Goal: Book appointment/travel/reservation

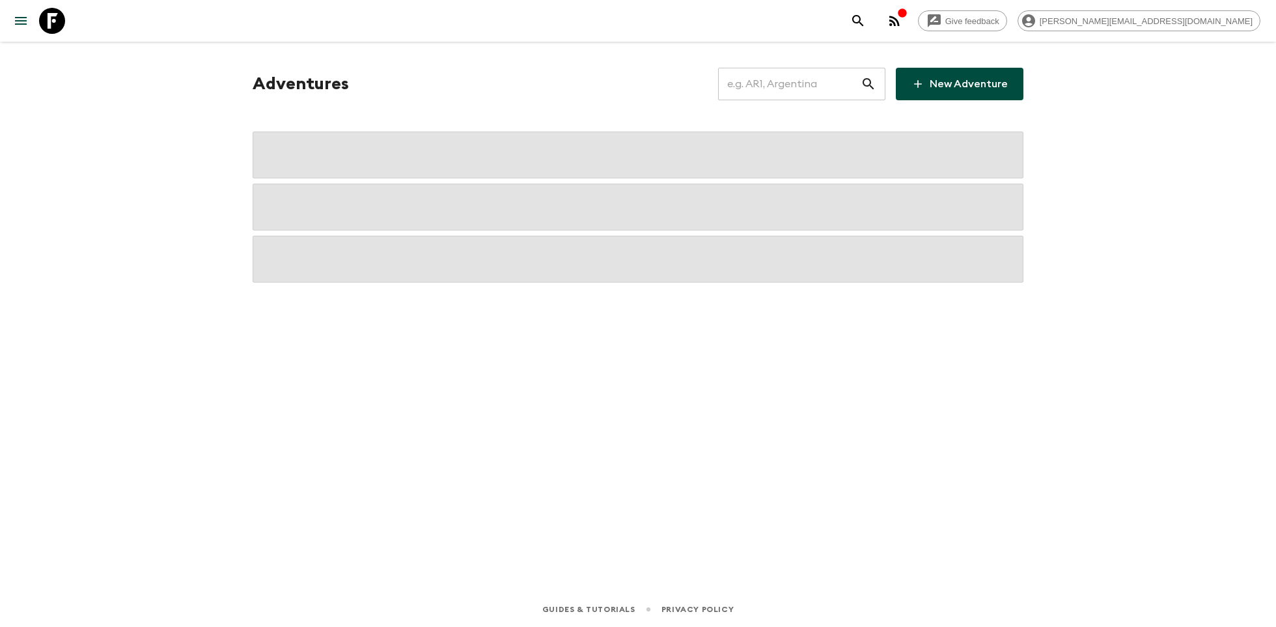
click at [794, 86] on input "text" at bounding box center [789, 84] width 143 height 36
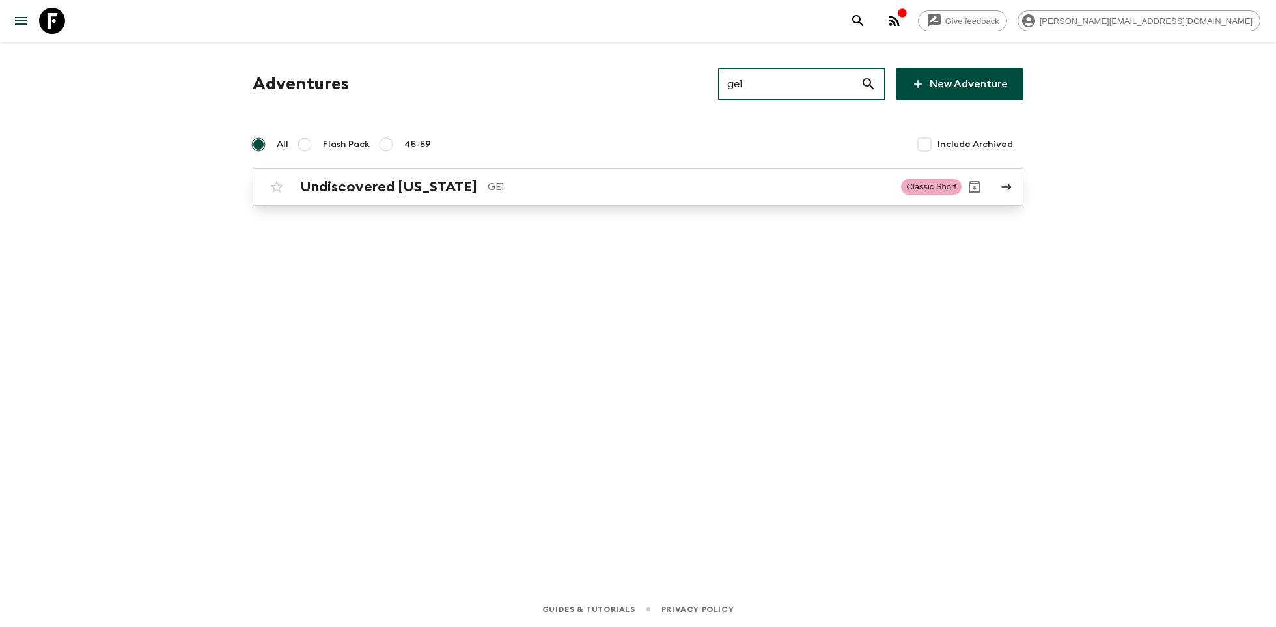
type input "ge1"
click at [522, 176] on div "Undiscovered [US_STATE] GE1 Classic Short" at bounding box center [613, 187] width 698 height 26
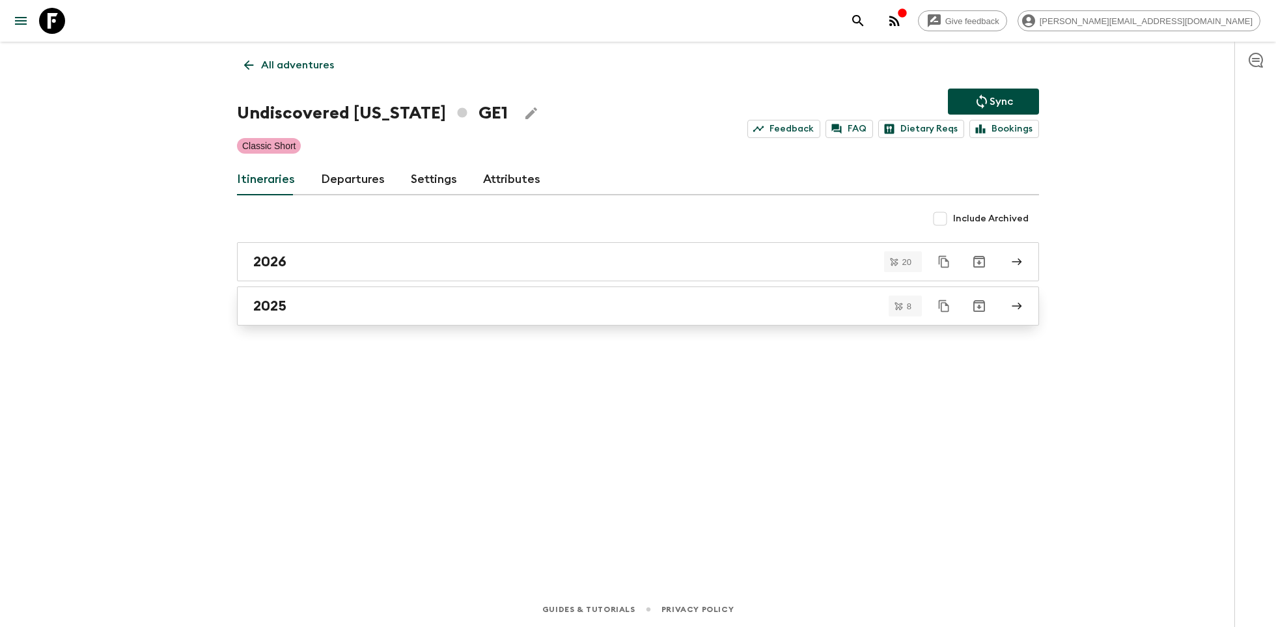
click at [355, 301] on div "2025" at bounding box center [625, 306] width 745 height 17
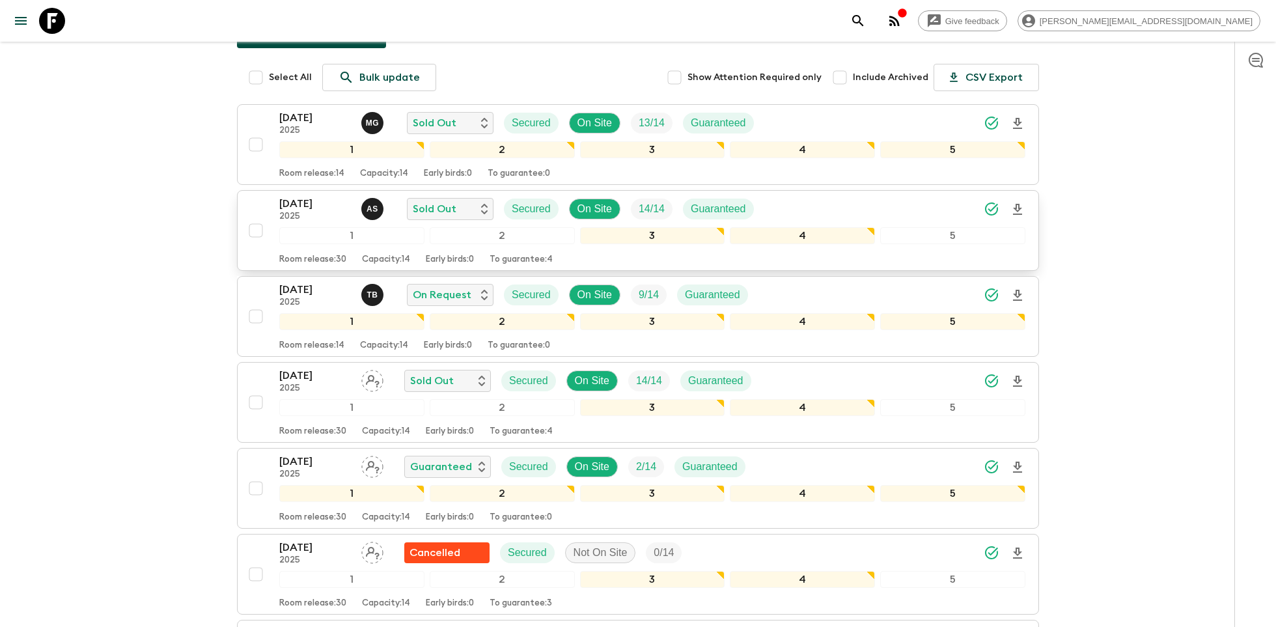
scroll to position [143, 0]
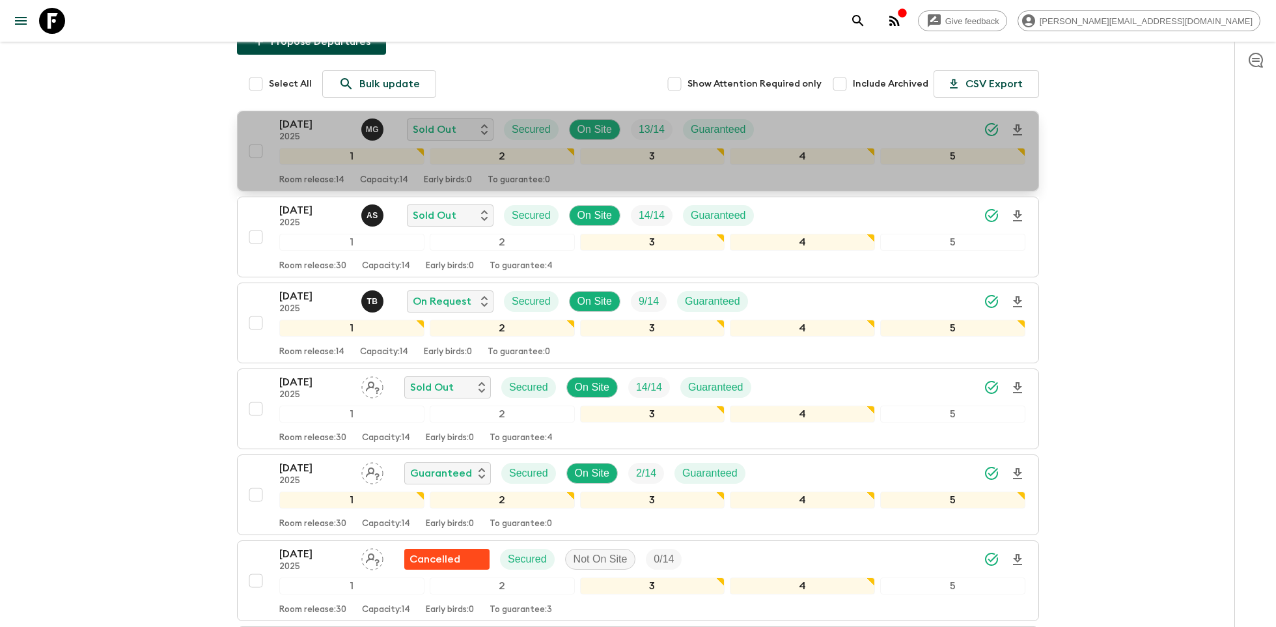
click at [859, 131] on div "[DATE] 2025 M G Sold Out Secured On Site 13 / 14 Guaranteed" at bounding box center [652, 130] width 746 height 26
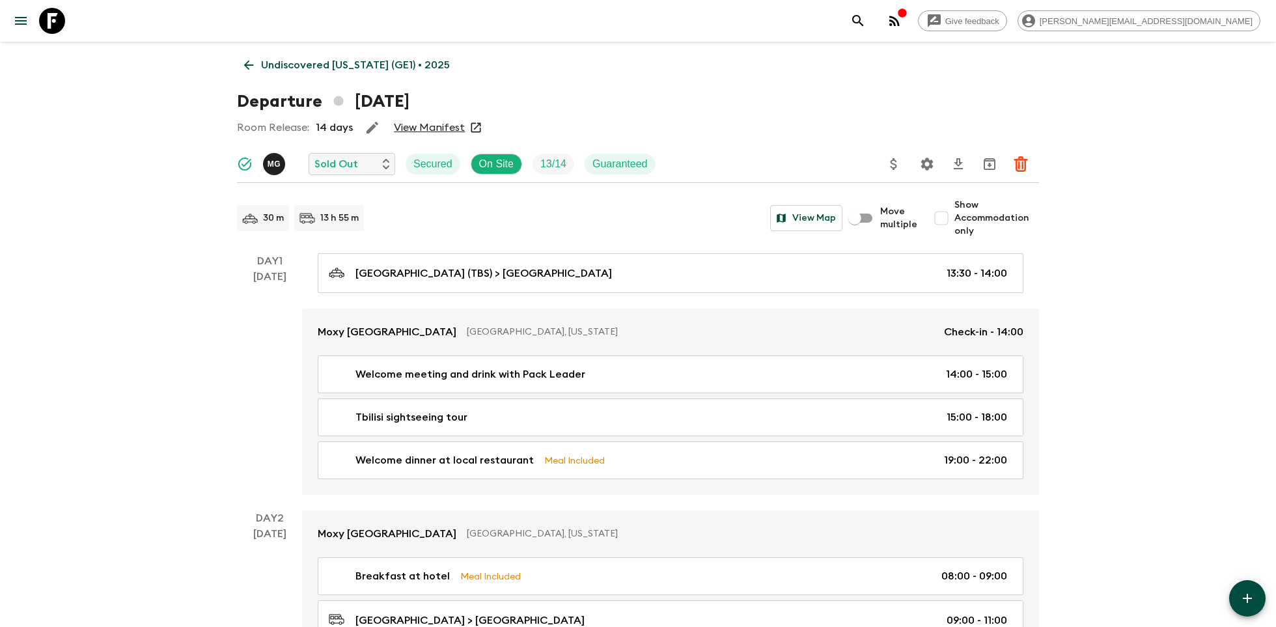
click at [947, 217] on input "Show Accommodation only" at bounding box center [941, 218] width 26 height 26
checkbox input "true"
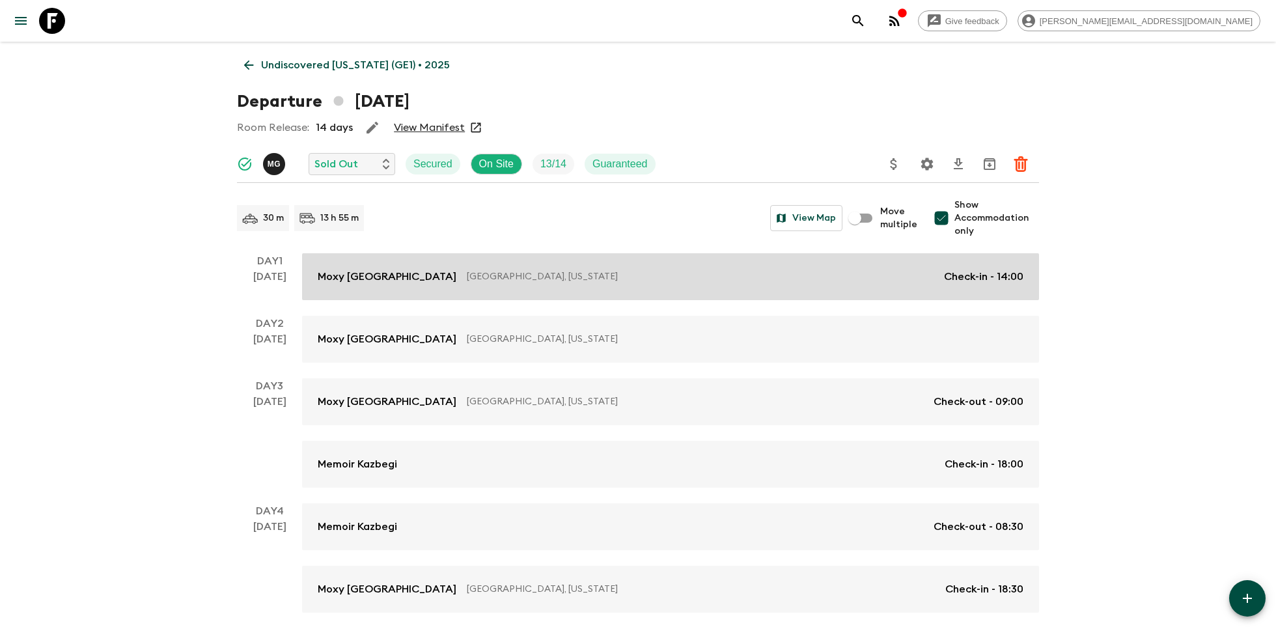
click at [741, 262] on link "Moxy [GEOGRAPHIC_DATA] [GEOGRAPHIC_DATA], [US_STATE] Check-in - 14:00" at bounding box center [670, 276] width 737 height 47
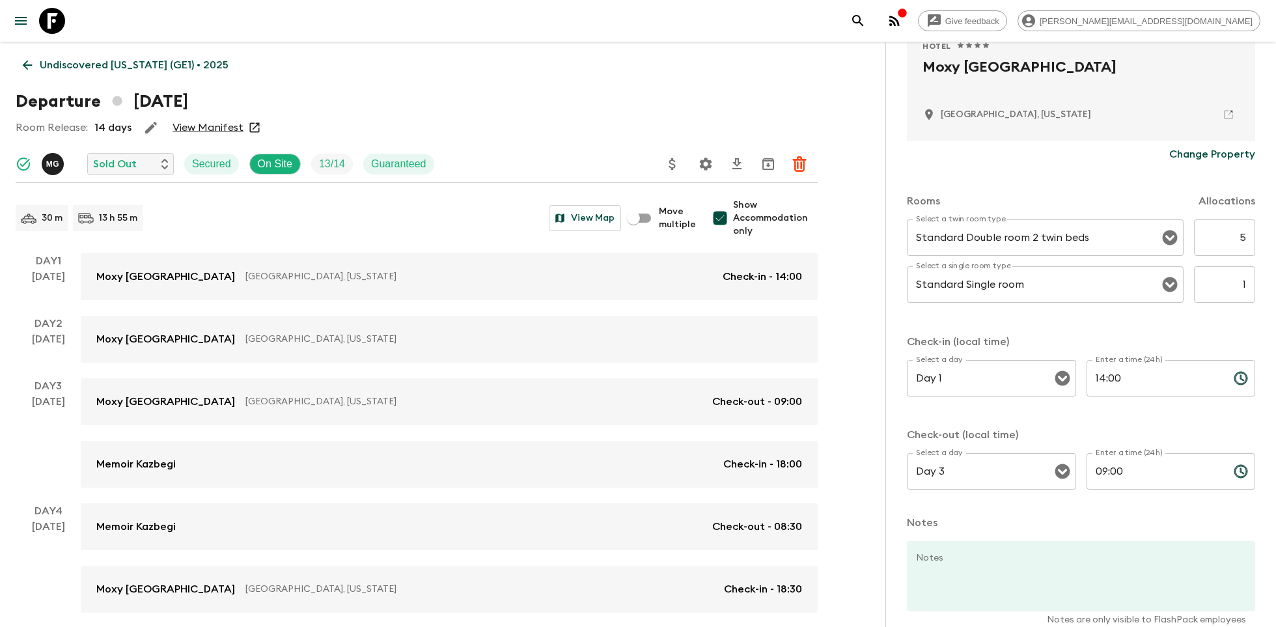
scroll to position [352, 0]
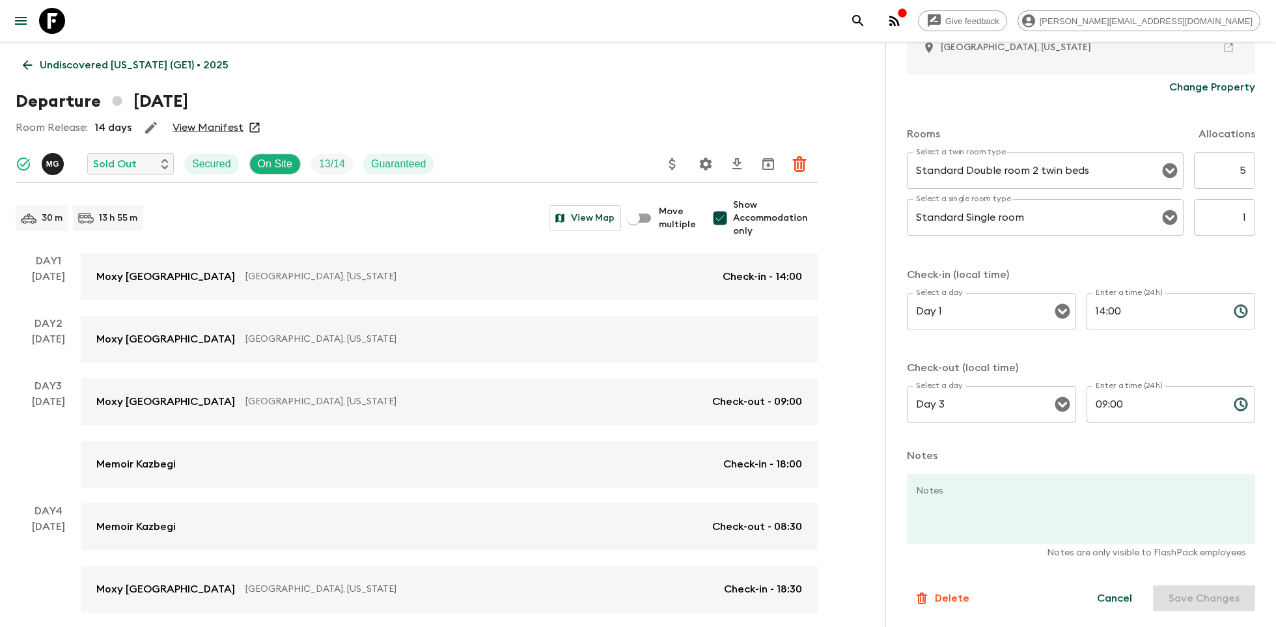
click at [1244, 170] on input "5" at bounding box center [1224, 170] width 61 height 36
type input "6"
click at [1251, 223] on input "1" at bounding box center [1224, 217] width 61 height 36
type input "4"
click at [1211, 596] on button "Save Changes" at bounding box center [1204, 598] width 102 height 26
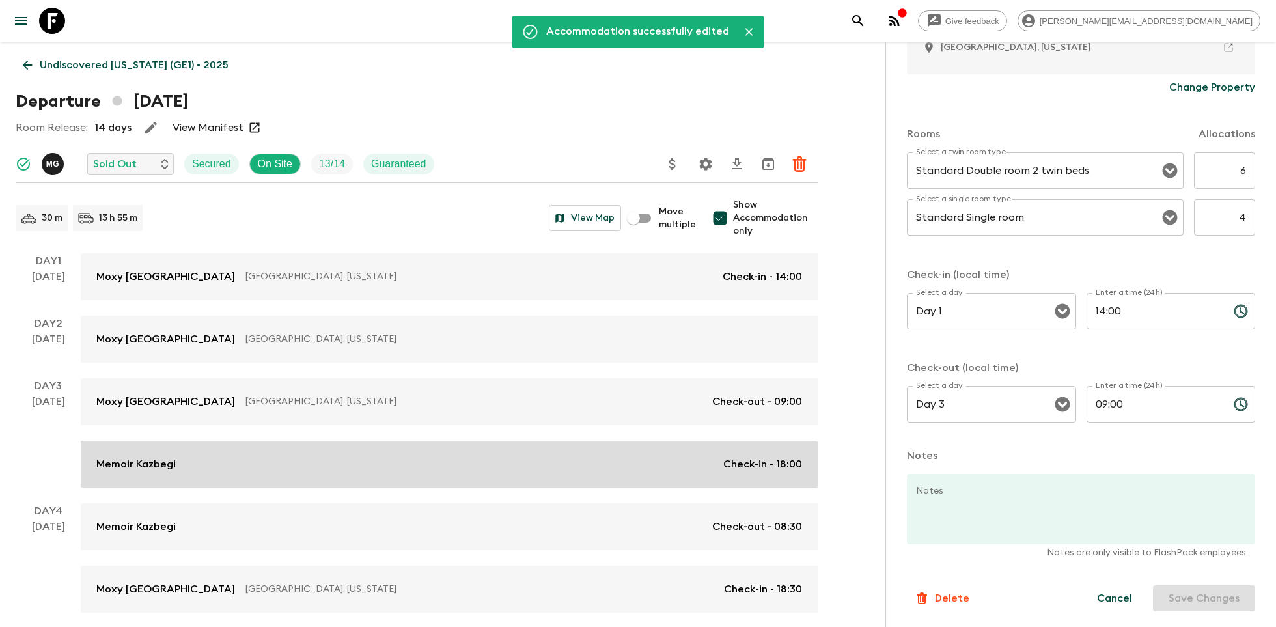
click at [479, 456] on div "Memoir Kazbegi Check-in - 18:00" at bounding box center [449, 464] width 706 height 16
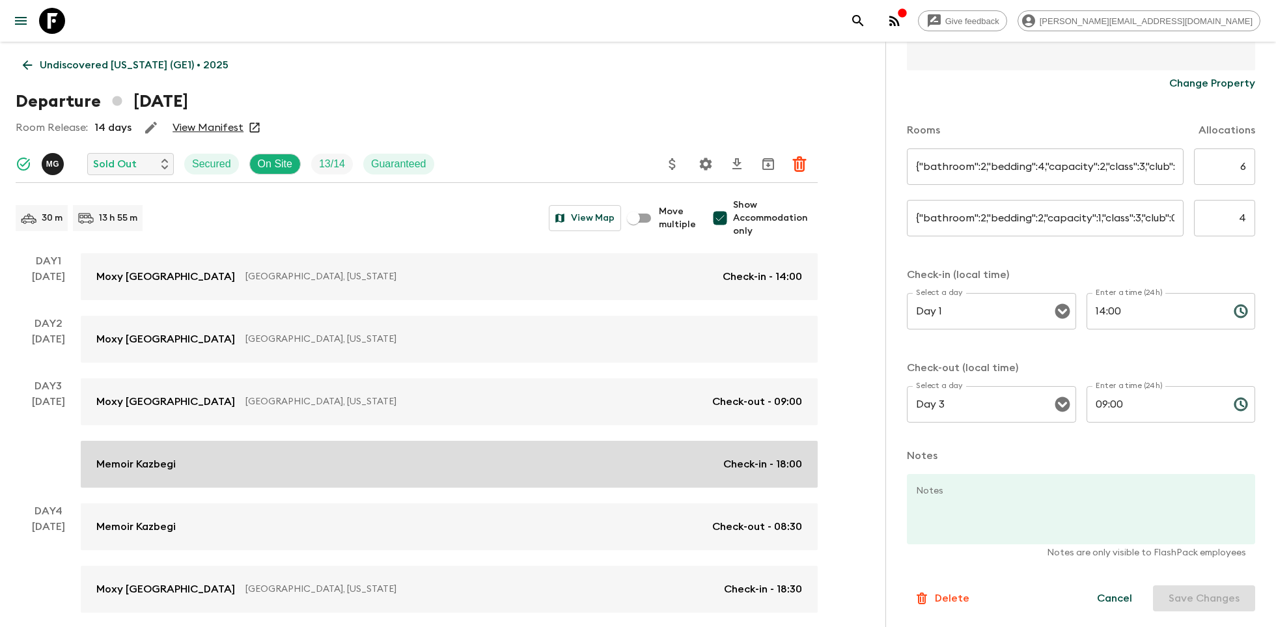
type input "Standard room"
type input "5"
type input "Standard room"
type input "1"
type input "Day 3"
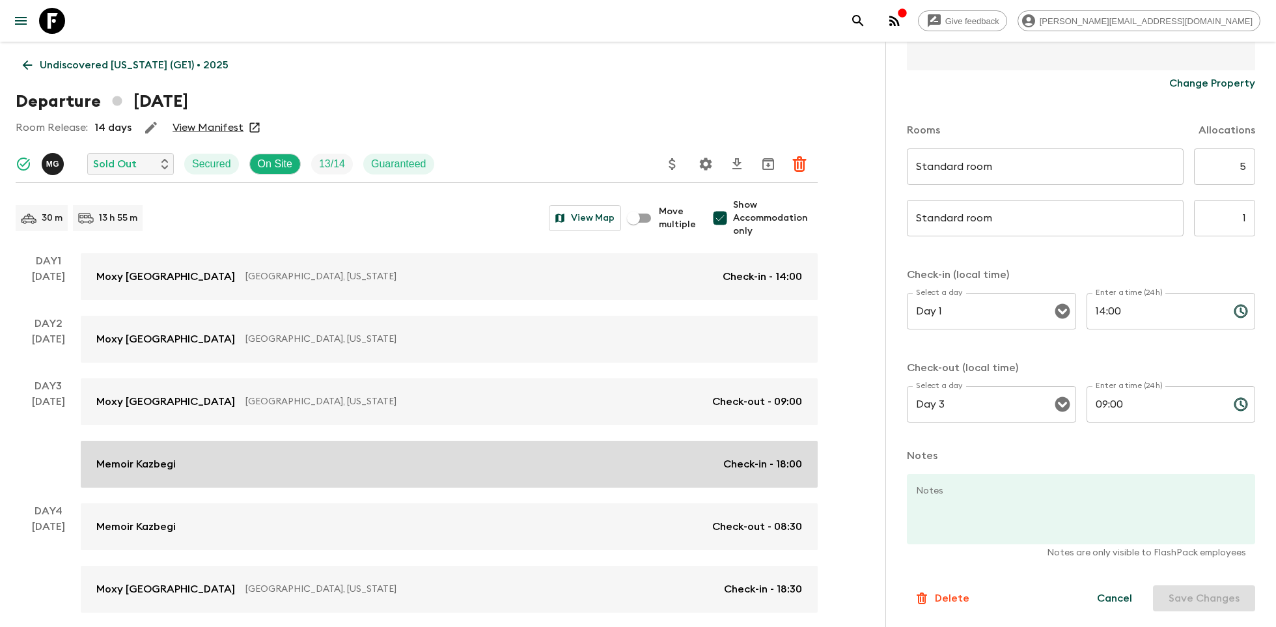
type input "18:00"
type input "Day 4"
type input "08:30"
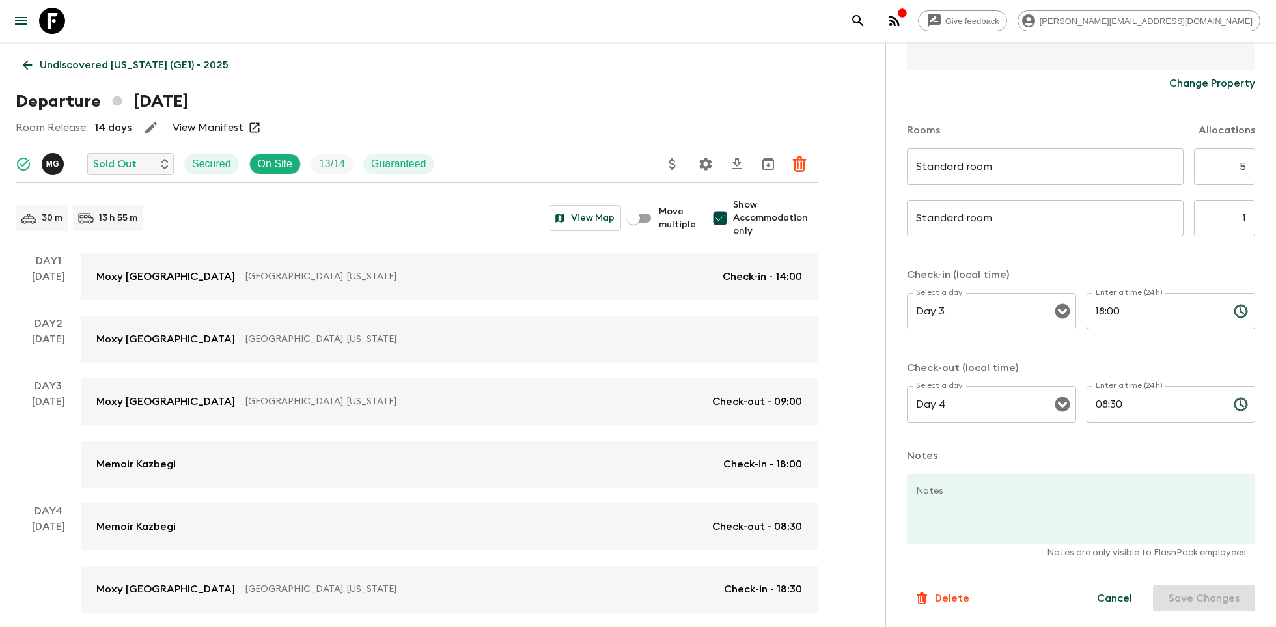
scroll to position [318, 0]
click at [1241, 162] on input "5" at bounding box center [1224, 166] width 61 height 36
type input "6"
click at [1245, 220] on input "1" at bounding box center [1224, 218] width 61 height 36
type input "4"
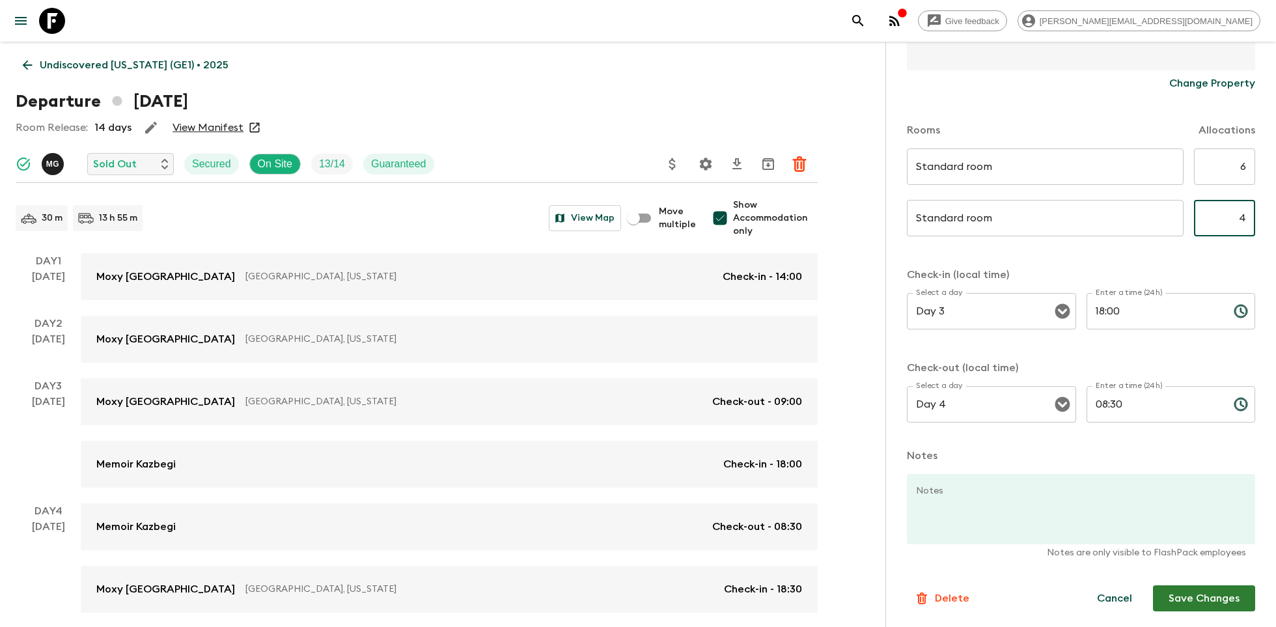
click at [1199, 596] on button "Save Changes" at bounding box center [1204, 598] width 102 height 26
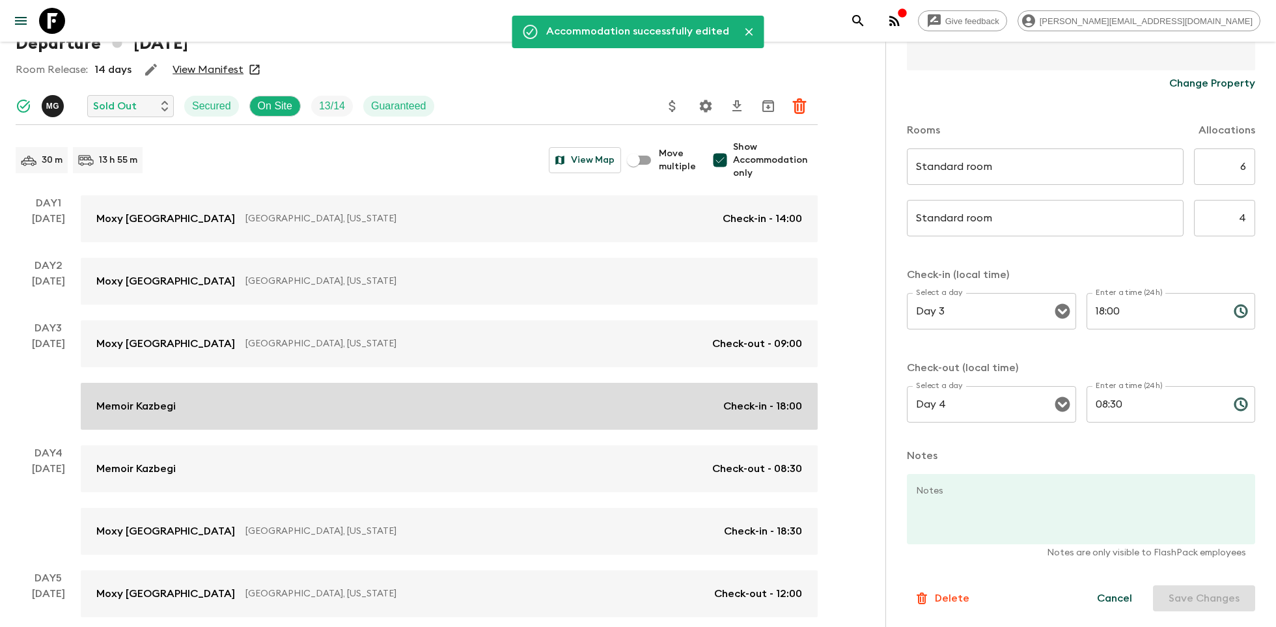
scroll to position [120, 0]
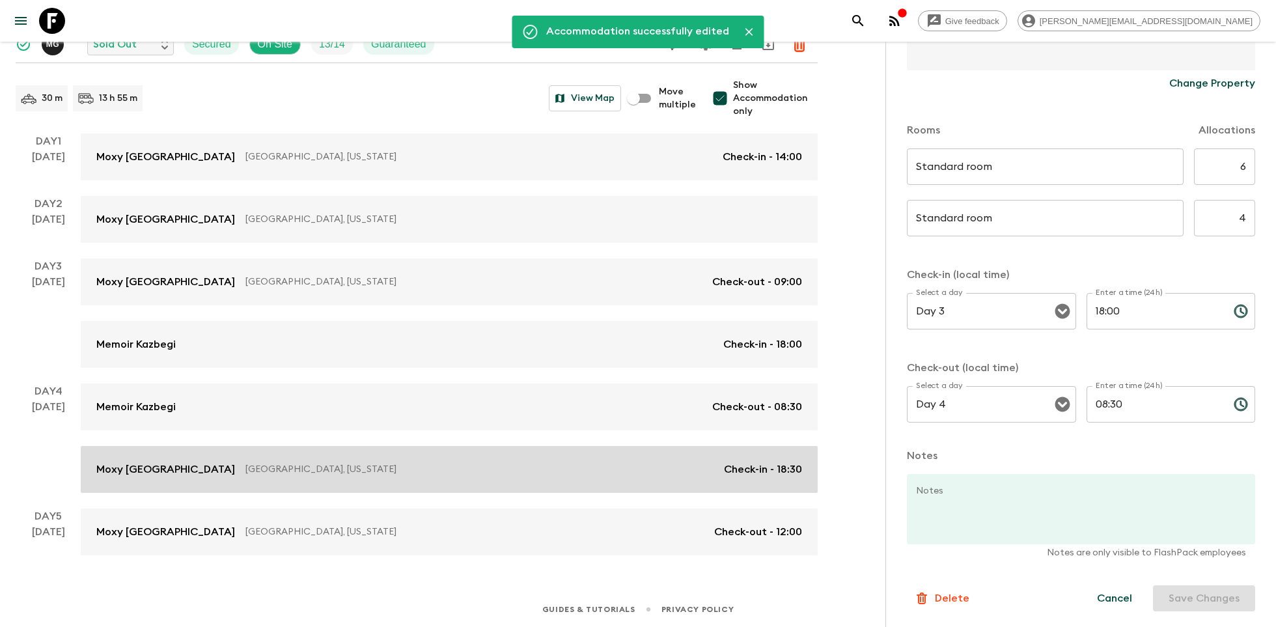
click at [421, 465] on p "[GEOGRAPHIC_DATA], [US_STATE]" at bounding box center [479, 469] width 468 height 13
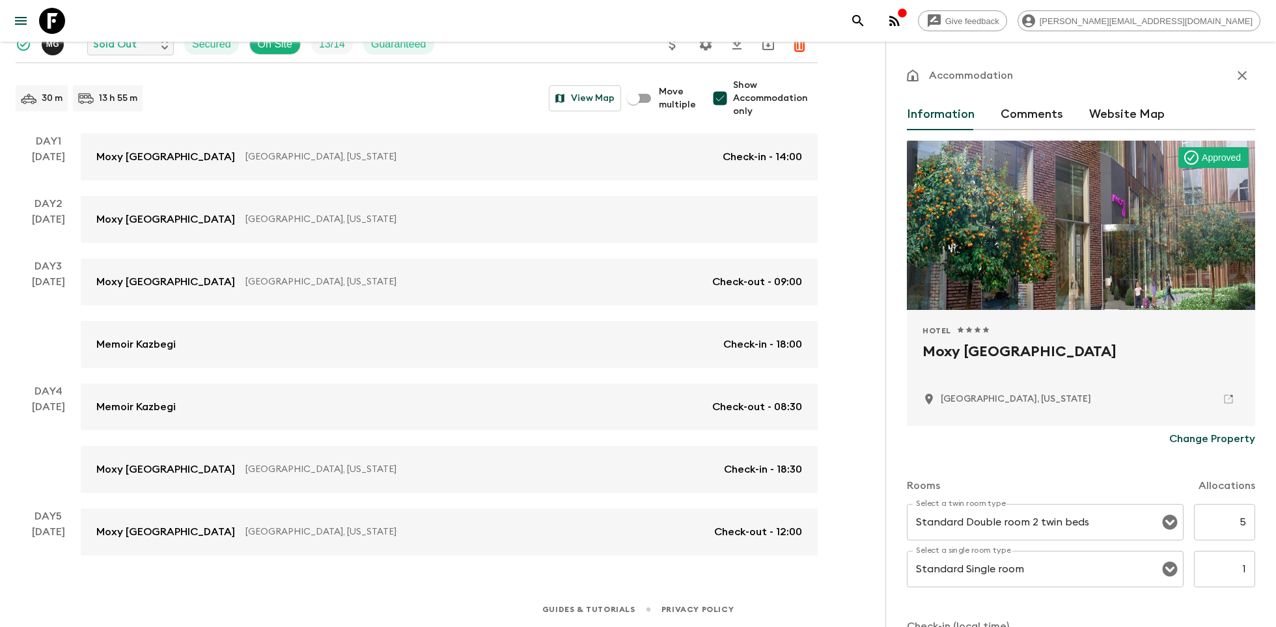
click at [1245, 515] on input "5" at bounding box center [1224, 522] width 61 height 36
click at [1249, 520] on input "5" at bounding box center [1224, 522] width 61 height 36
type input "6"
click at [1250, 565] on input "1" at bounding box center [1224, 569] width 61 height 36
type input "5"
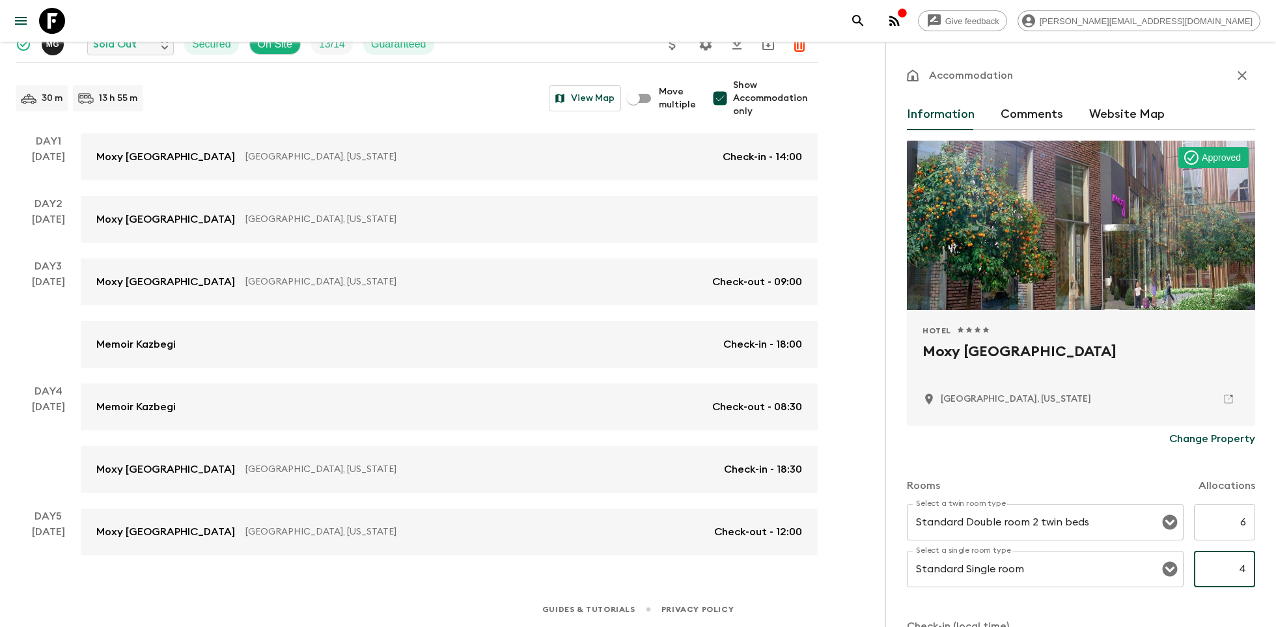
scroll to position [352, 0]
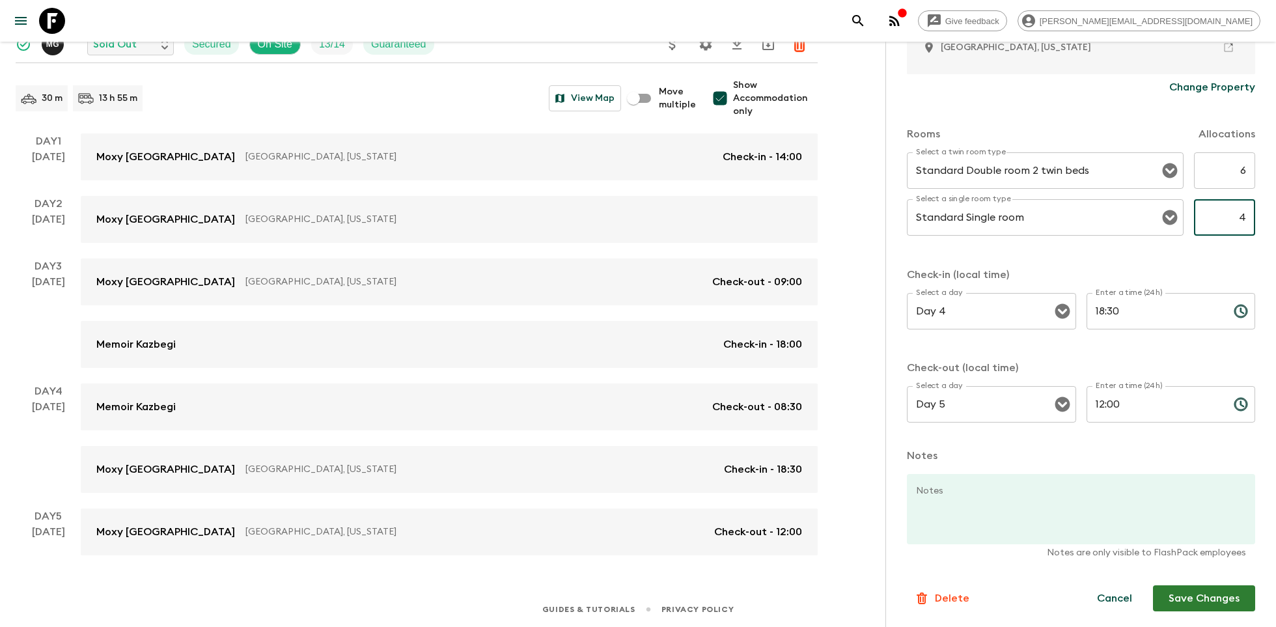
type input "4"
click at [1210, 589] on button "Save Changes" at bounding box center [1204, 598] width 102 height 26
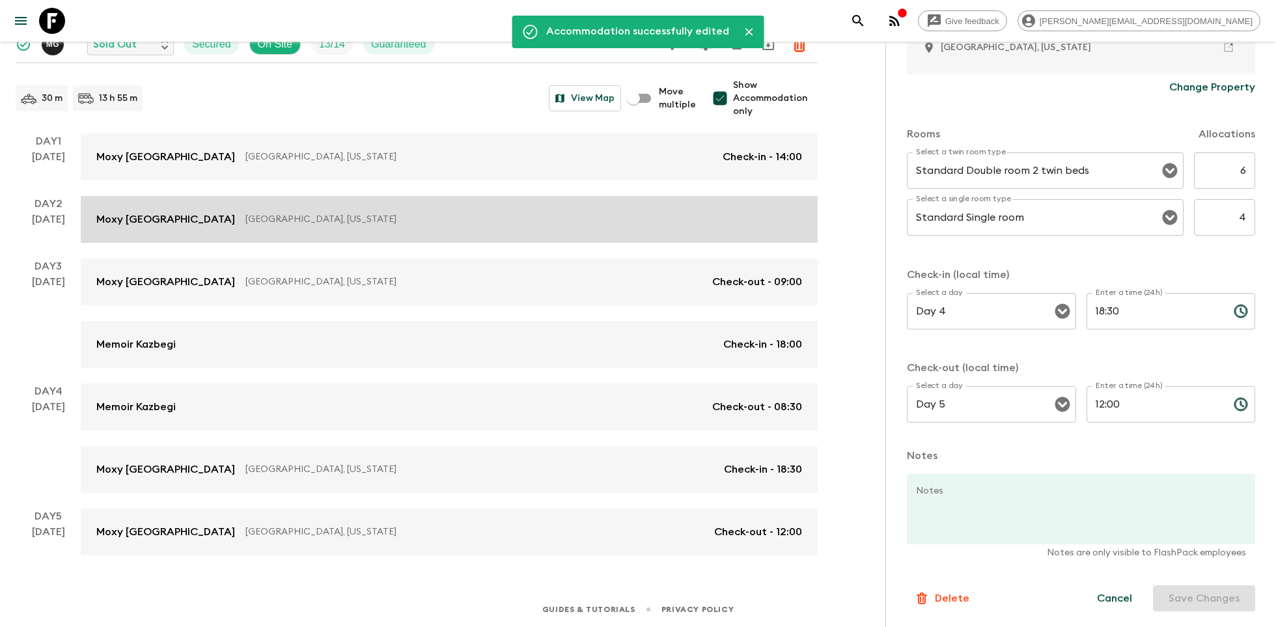
scroll to position [0, 0]
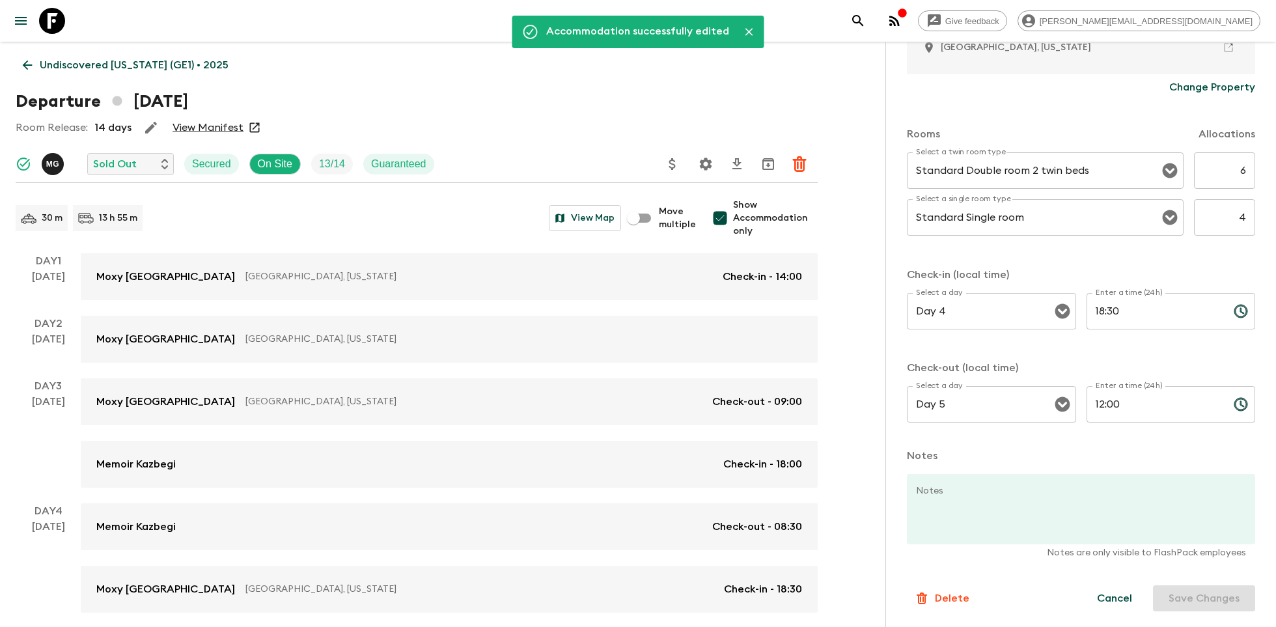
click at [54, 17] on icon at bounding box center [52, 21] width 26 height 26
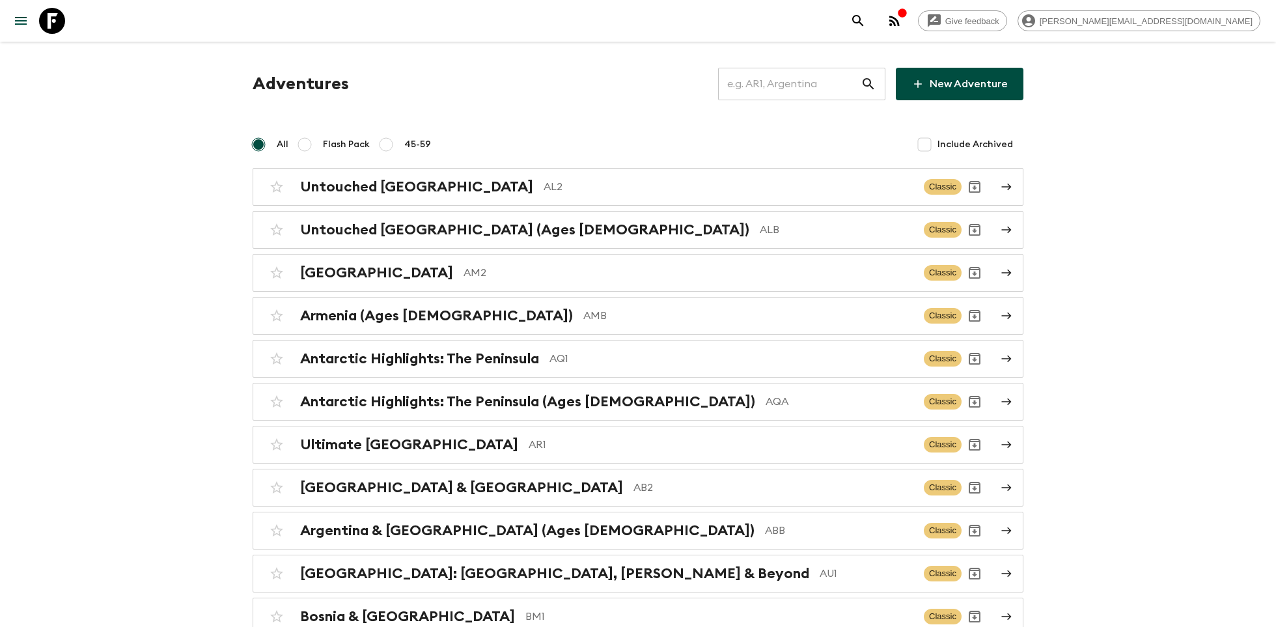
click at [786, 77] on input "text" at bounding box center [789, 84] width 143 height 36
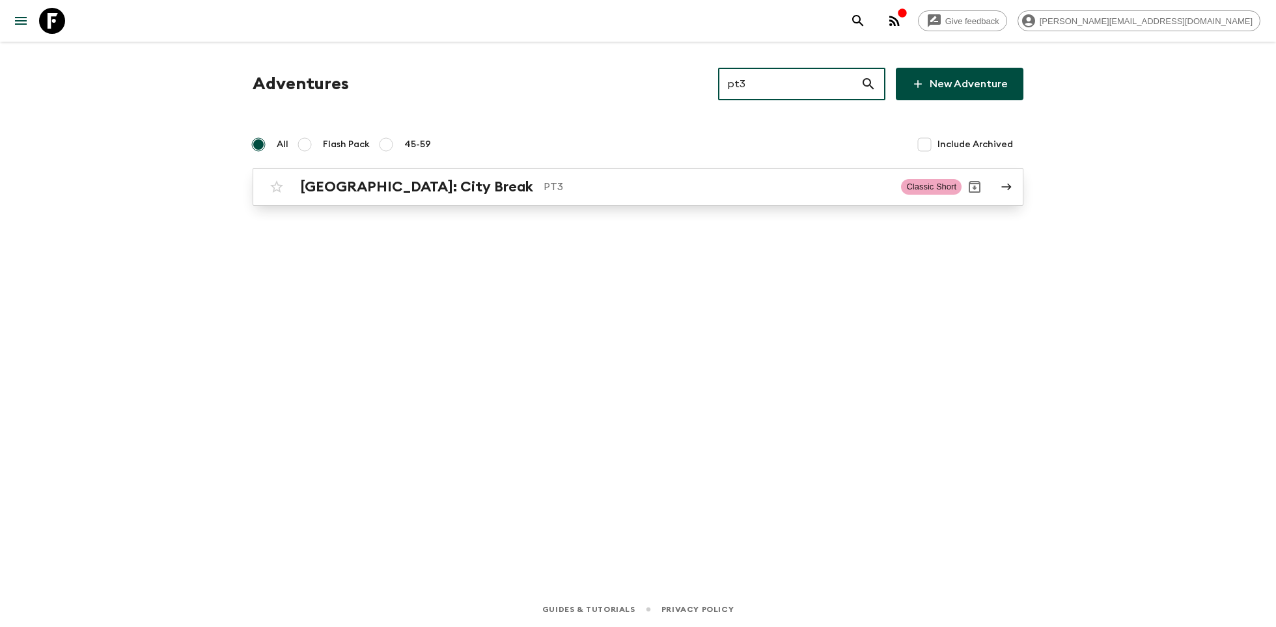
type input "pt3"
click at [418, 181] on h2 "[GEOGRAPHIC_DATA]: City Break" at bounding box center [416, 186] width 233 height 17
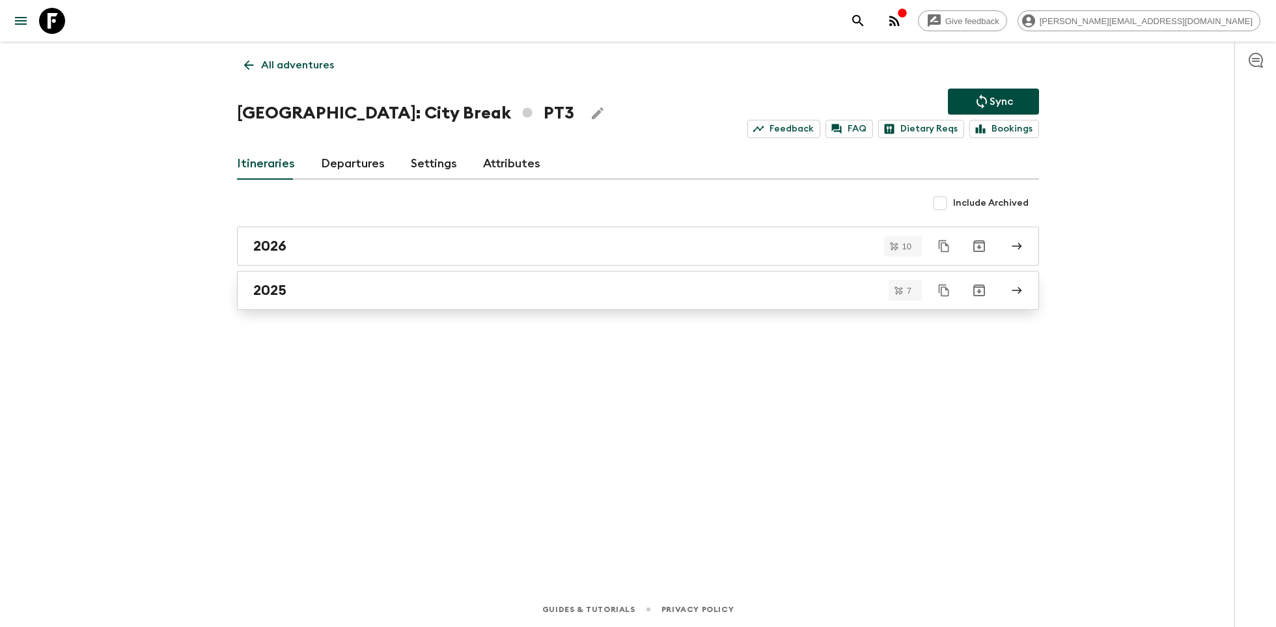
click at [357, 302] on link "2025" at bounding box center [638, 290] width 802 height 39
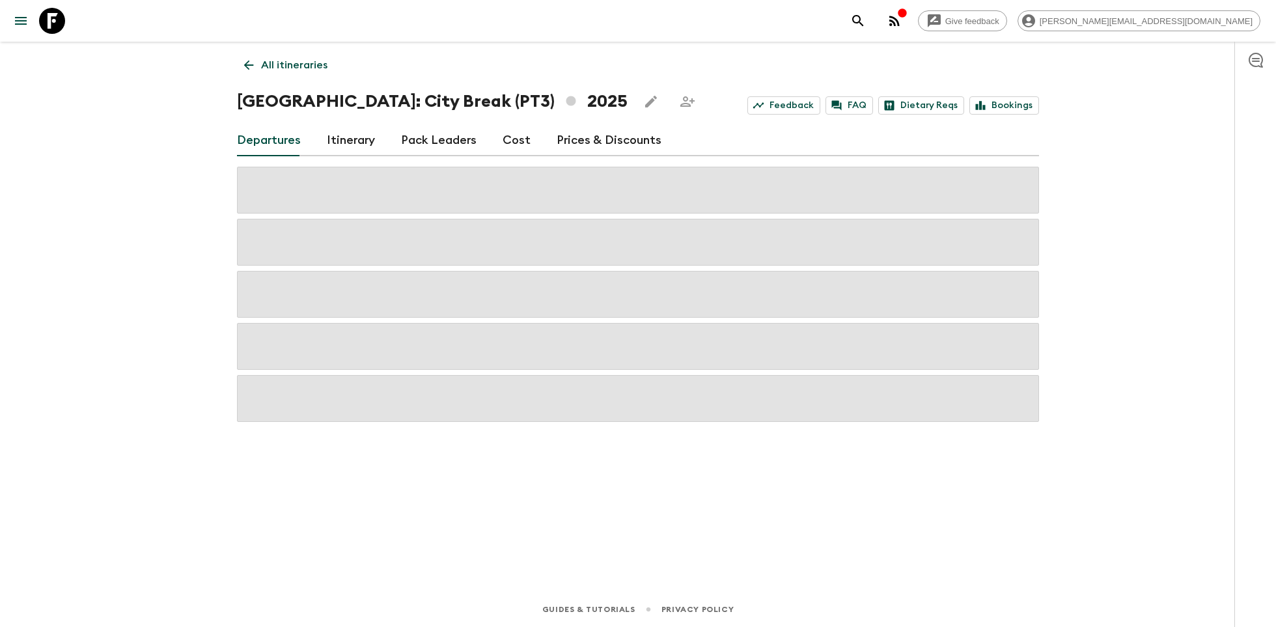
click at [349, 144] on link "Itinerary" at bounding box center [351, 140] width 48 height 31
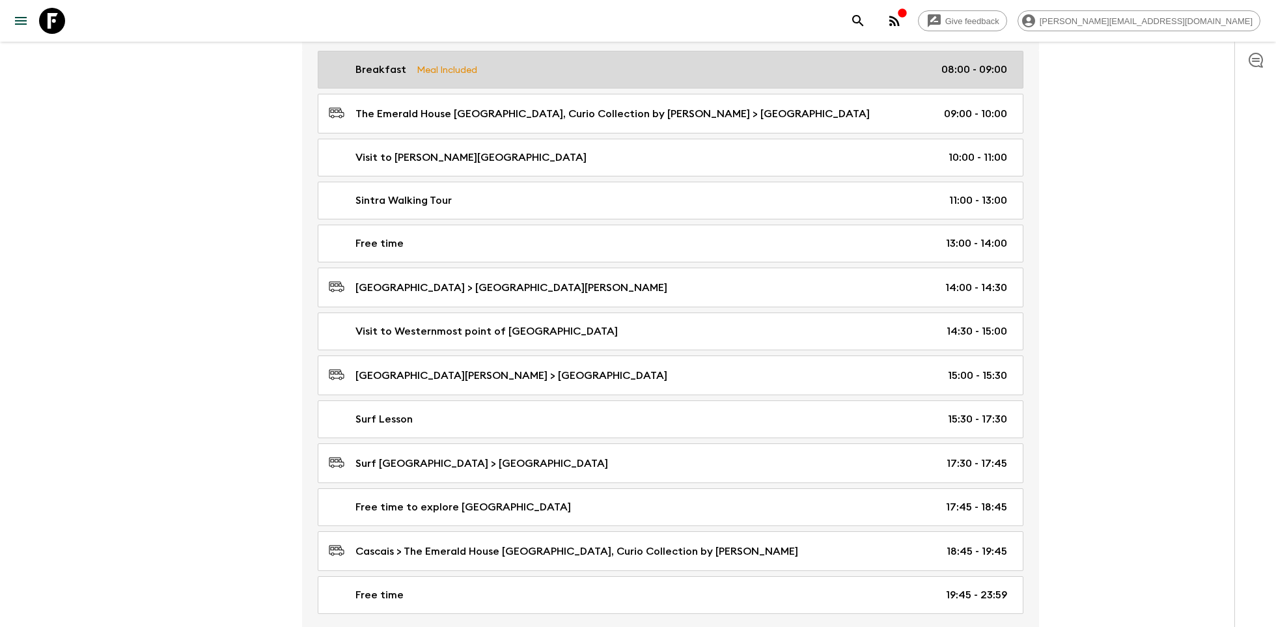
scroll to position [1335, 0]
